Goal: Learn about a topic: Learn about a topic

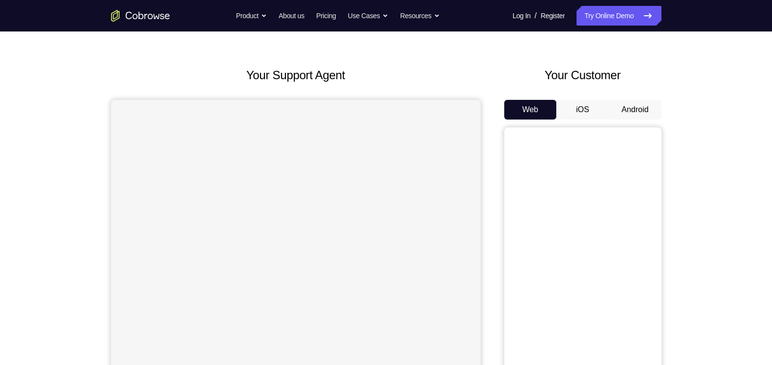
click at [628, 111] on button "Android" at bounding box center [635, 110] width 53 height 20
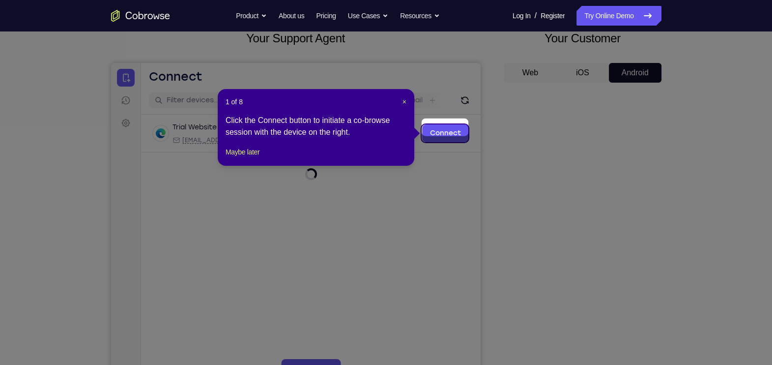
scroll to position [72, 0]
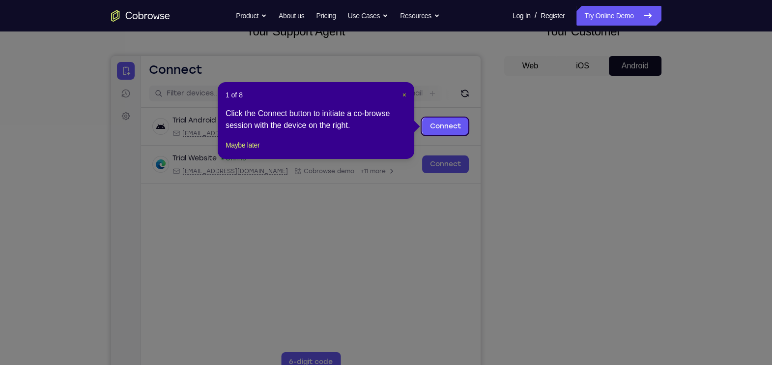
click at [403, 91] on span "×" at bounding box center [405, 95] width 4 height 8
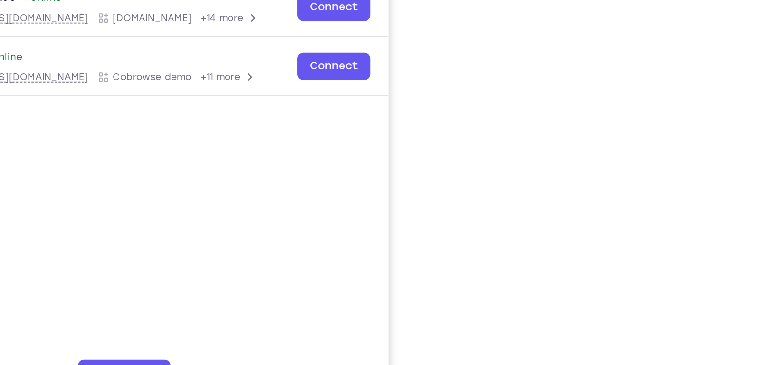
scroll to position [116, 0]
